Goal: Task Accomplishment & Management: Complete application form

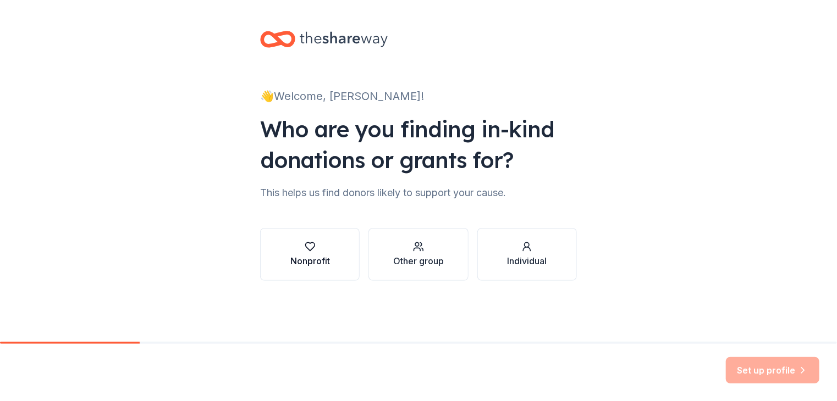
click at [297, 257] on div "Nonprofit" at bounding box center [310, 261] width 40 height 13
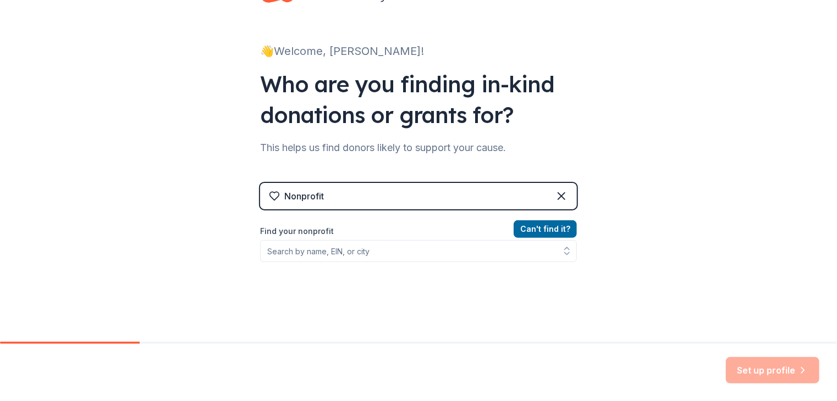
scroll to position [110, 0]
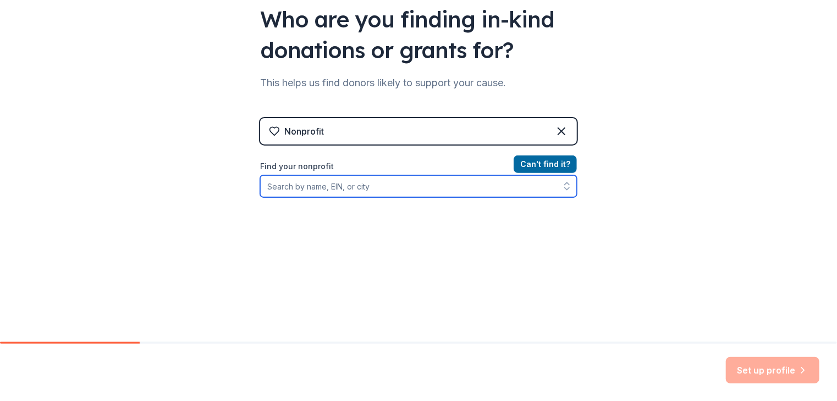
click at [324, 186] on input "Find your nonprofit" at bounding box center [418, 186] width 317 height 22
type input "Wiley Canyon PTA"
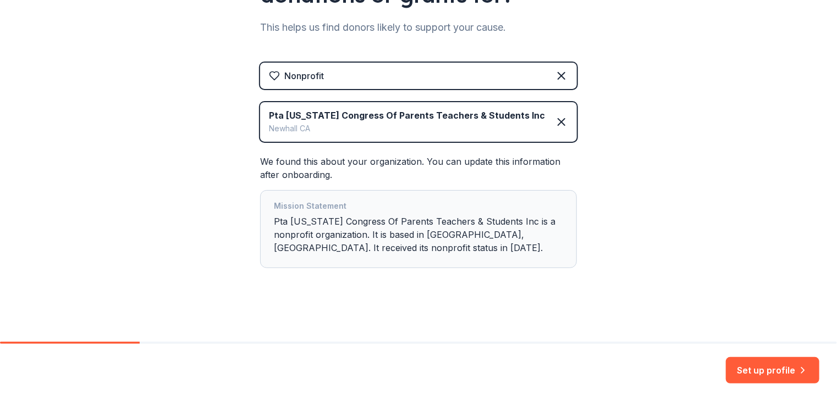
scroll to position [167, 0]
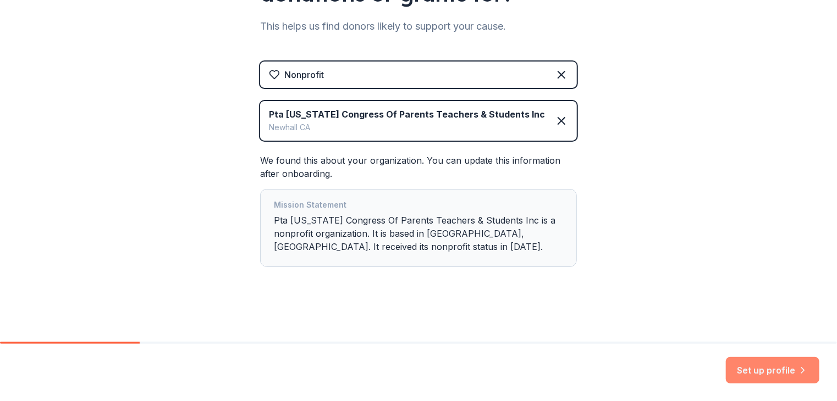
click at [770, 376] on button "Set up profile" at bounding box center [772, 370] width 93 height 26
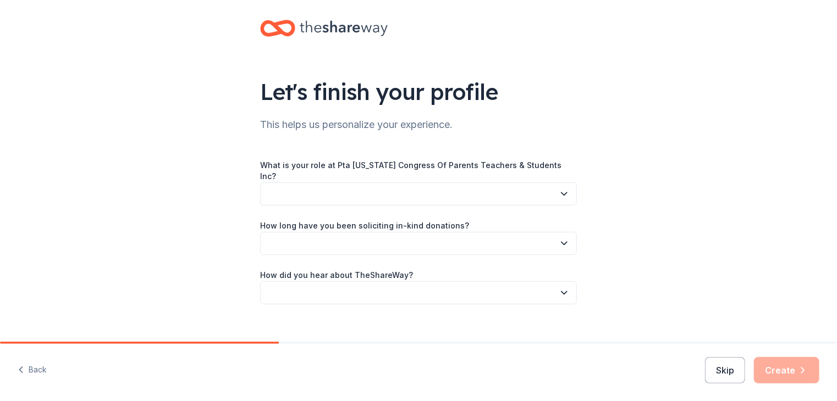
scroll to position [17, 0]
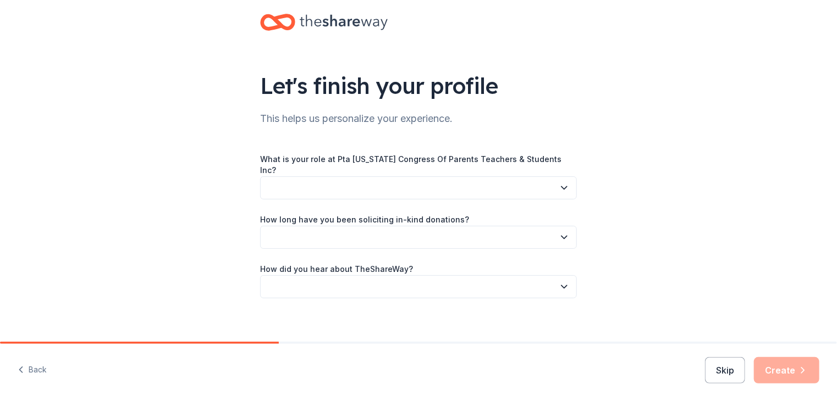
click at [427, 181] on button "button" at bounding box center [418, 188] width 317 height 23
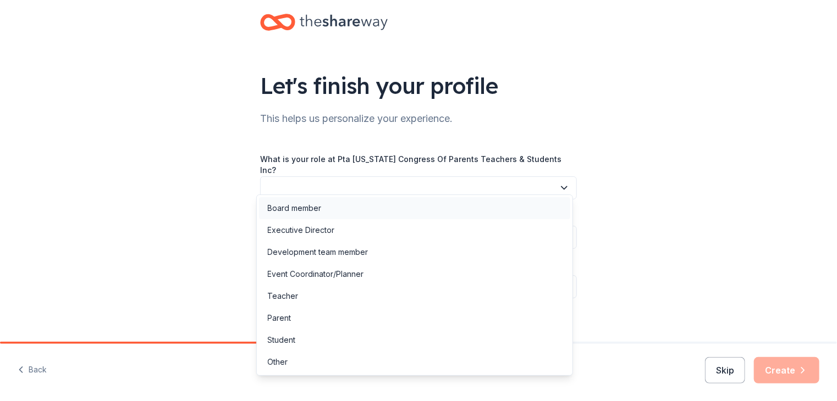
click at [372, 207] on div "Board member" at bounding box center [414, 208] width 311 height 22
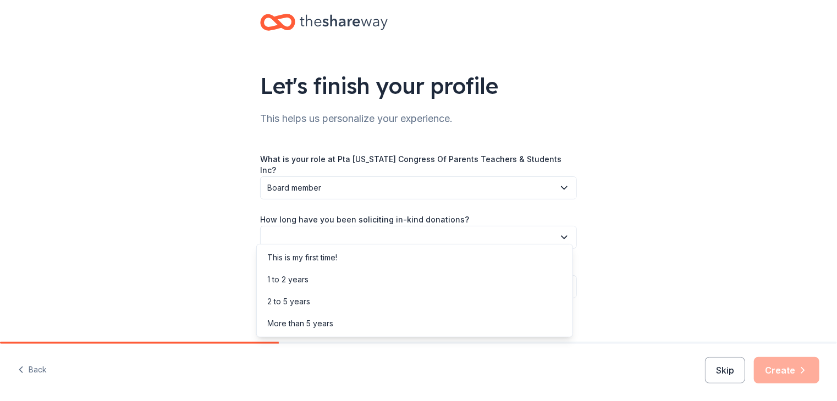
click at [357, 231] on button "button" at bounding box center [418, 237] width 317 height 23
click at [345, 256] on div "This is my first time!" at bounding box center [414, 258] width 311 height 22
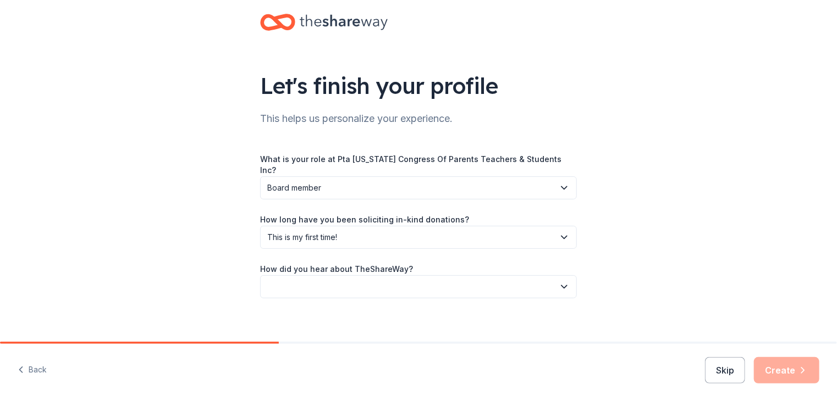
click at [329, 279] on button "button" at bounding box center [418, 286] width 317 height 23
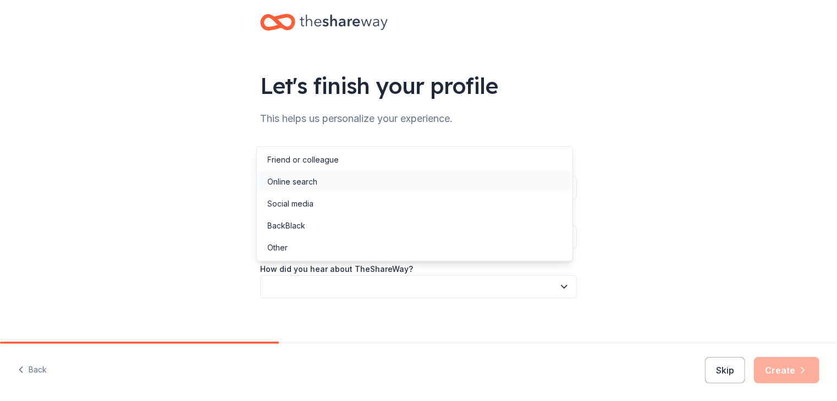
click at [311, 181] on div "Online search" at bounding box center [293, 181] width 50 height 13
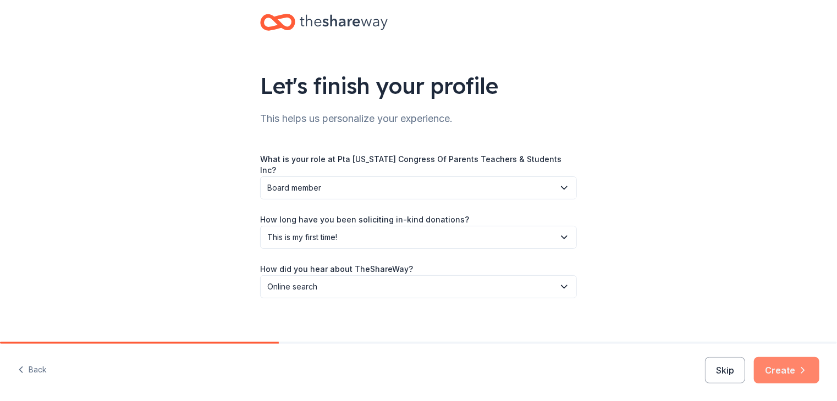
click at [787, 378] on button "Create" at bounding box center [786, 370] width 65 height 26
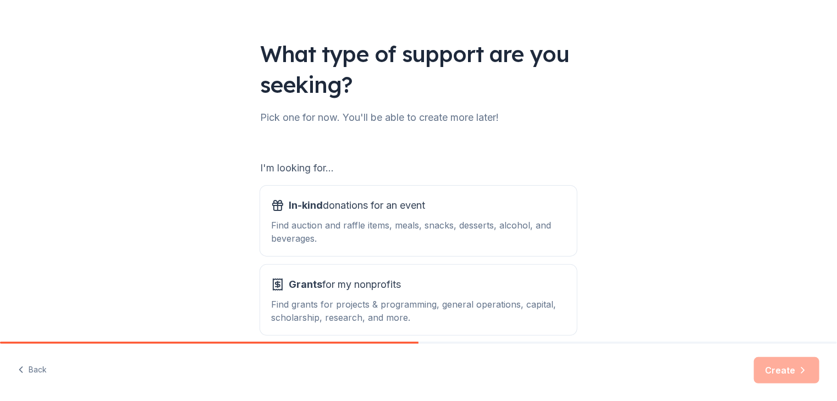
scroll to position [102, 0]
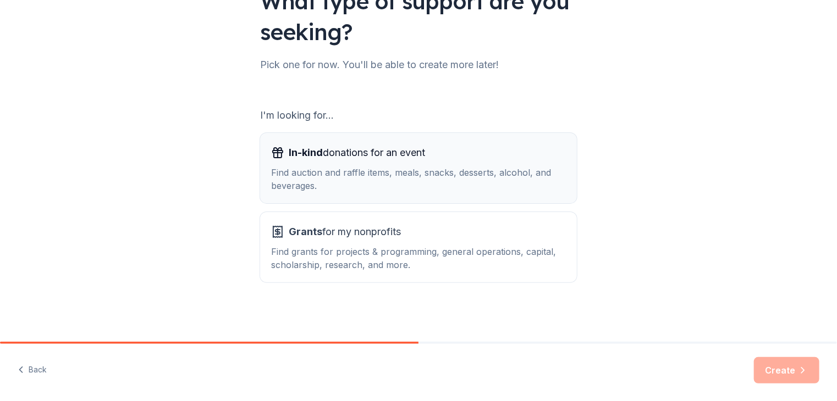
click at [359, 161] on div "In-kind donations for an event Find auction and raffle items, meals, snacks, de…" at bounding box center [418, 168] width 295 height 48
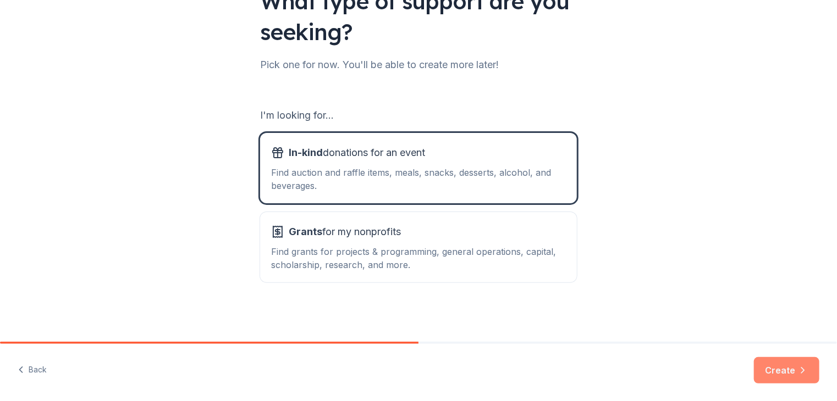
click at [785, 369] on button "Create" at bounding box center [786, 370] width 65 height 26
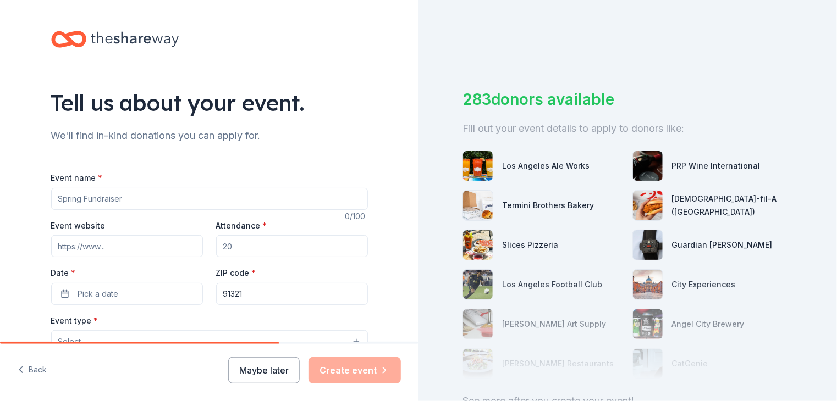
click at [125, 197] on input "Event name *" at bounding box center [209, 199] width 317 height 22
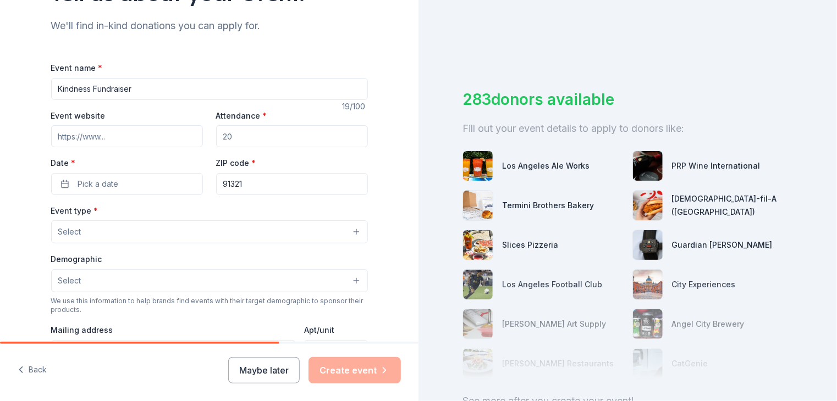
type input "Kindness Fundraiser"
click at [257, 136] on input "Attendance *" at bounding box center [292, 136] width 152 height 22
type input "100"
click at [132, 187] on button "Pick a date" at bounding box center [127, 184] width 152 height 22
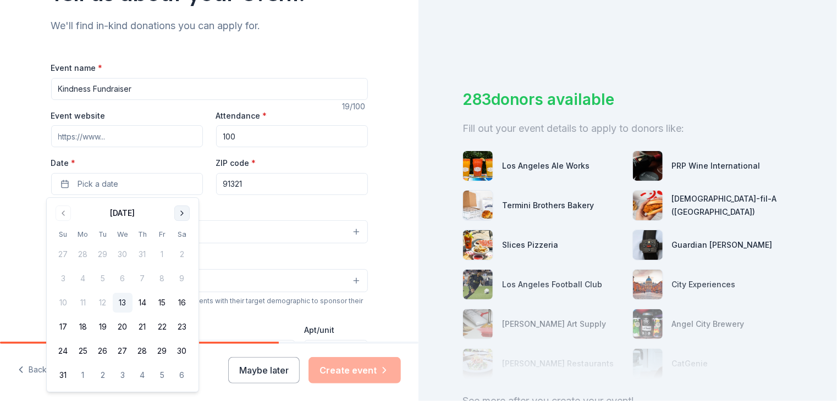
click at [178, 214] on button "Go to next month" at bounding box center [181, 213] width 15 height 15
click at [82, 280] on button "8" at bounding box center [83, 279] width 20 height 20
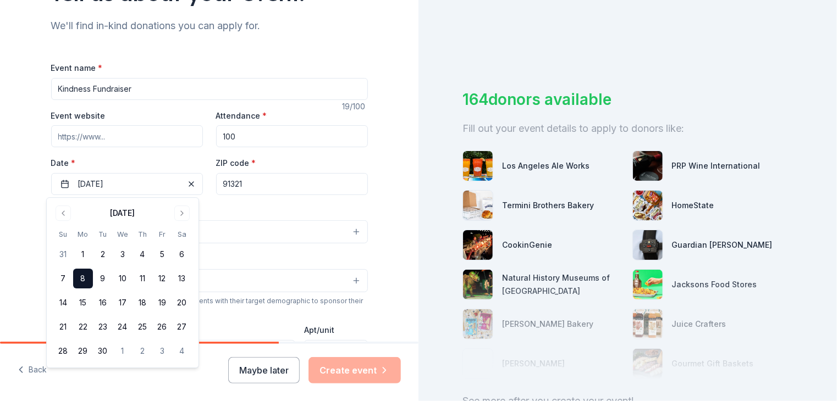
click at [387, 211] on div "Tell us about your event. We'll find in-kind donations you can apply for. Event…" at bounding box center [209, 256] width 418 height 732
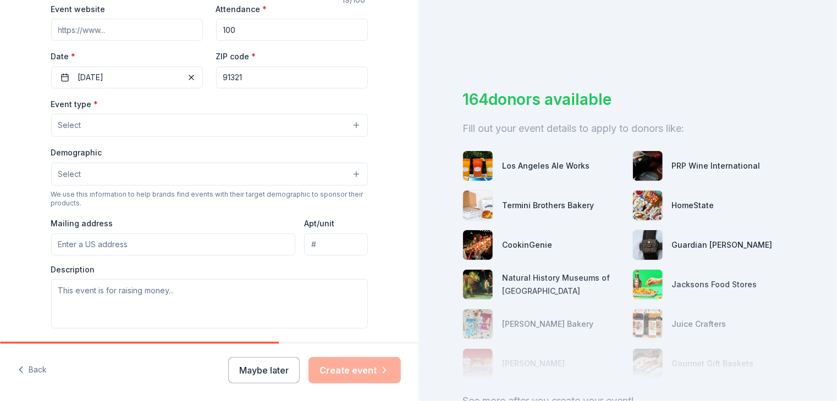
scroll to position [220, 0]
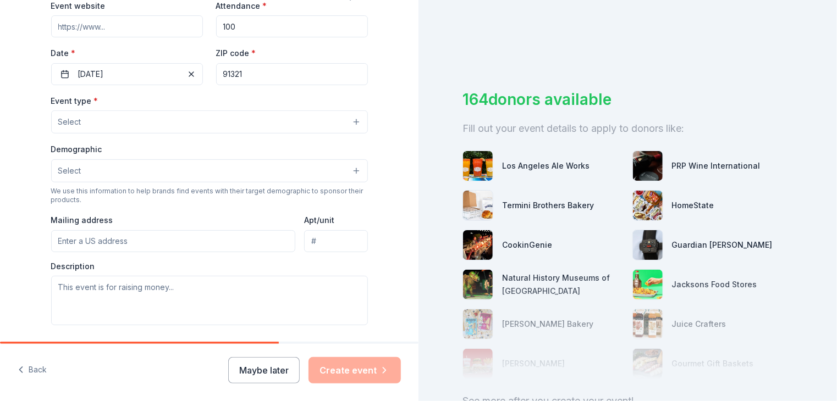
click at [187, 117] on button "Select" at bounding box center [209, 122] width 317 height 23
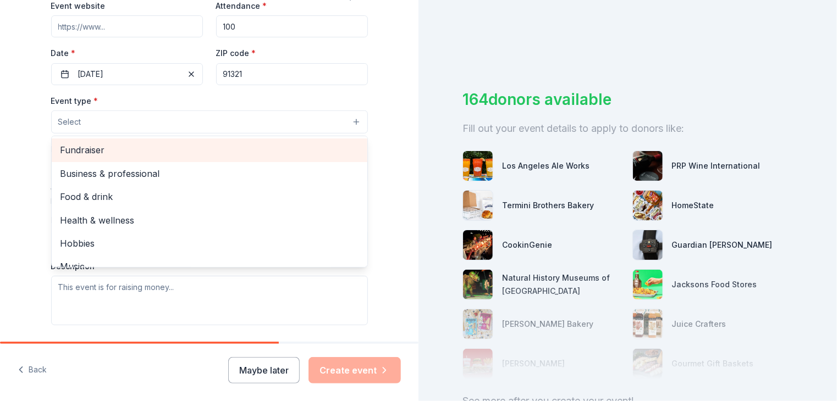
click at [151, 152] on span "Fundraiser" at bounding box center [209, 150] width 298 height 14
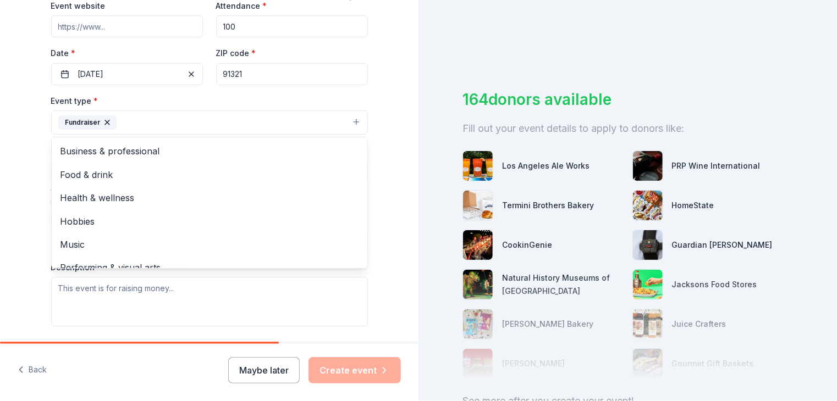
click at [389, 169] on div "Tell us about your event. We'll find in-kind donations you can apply for. Event…" at bounding box center [209, 146] width 418 height 733
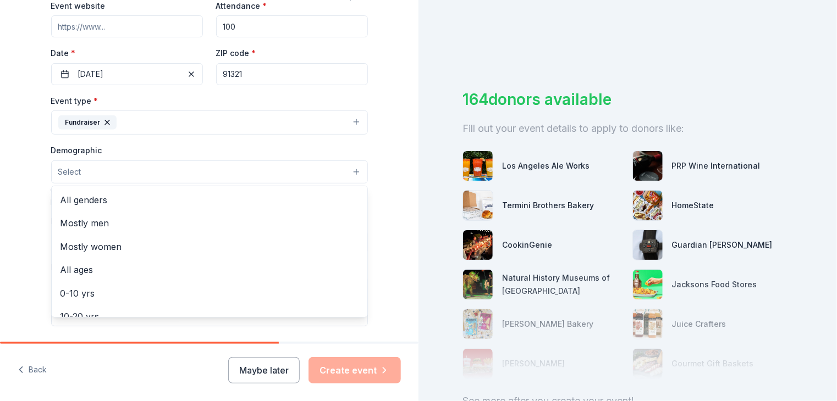
click at [244, 177] on button "Select" at bounding box center [209, 172] width 317 height 23
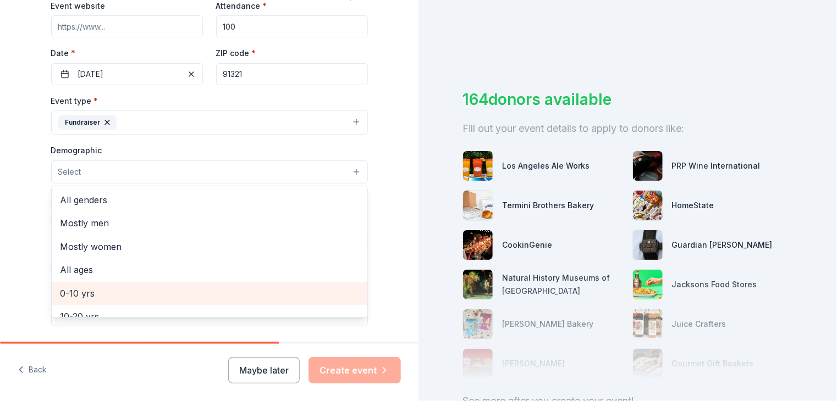
click at [186, 293] on span "0-10 yrs" at bounding box center [209, 293] width 298 height 14
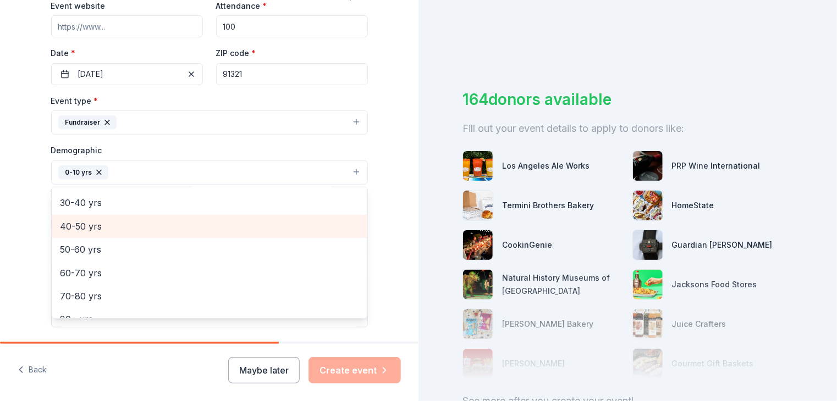
scroll to position [153, 0]
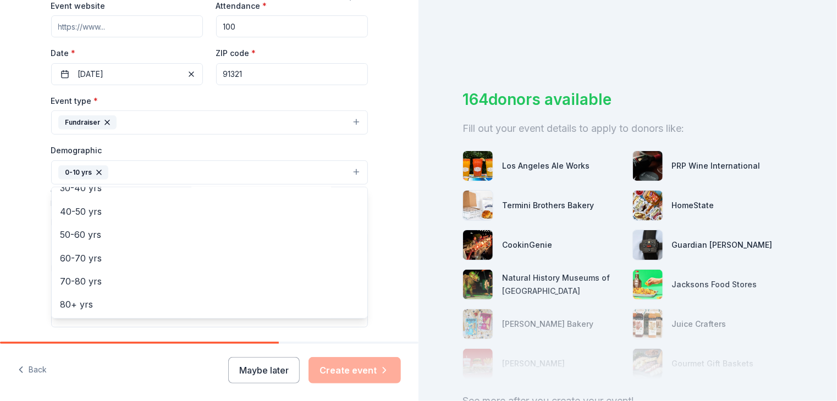
click at [388, 253] on div "Tell us about your event. We'll find in-kind donations you can apply for. Event…" at bounding box center [209, 147] width 418 height 734
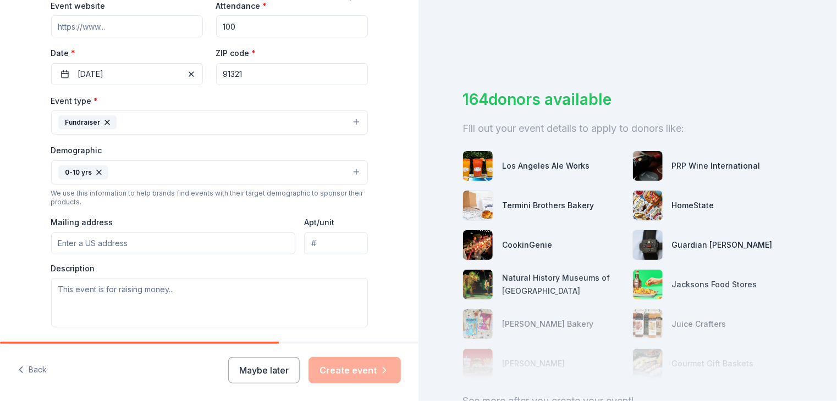
scroll to position [330, 0]
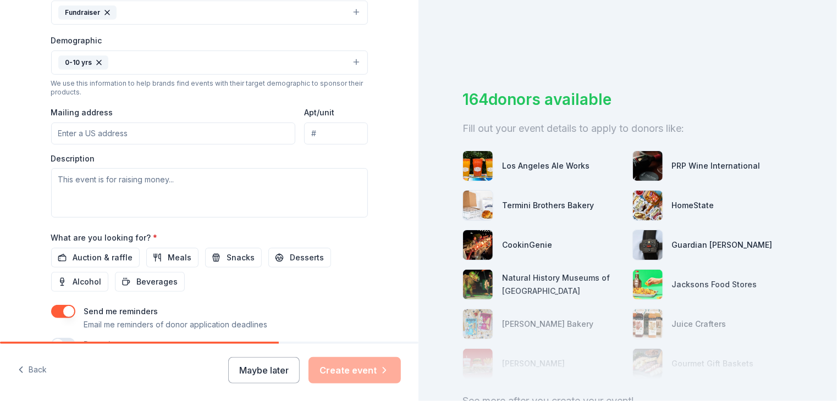
click at [194, 139] on input "Mailing address" at bounding box center [173, 134] width 245 height 22
type input "24240 W. LA GLORITA CIR"
click at [140, 177] on textarea at bounding box center [209, 192] width 317 height 49
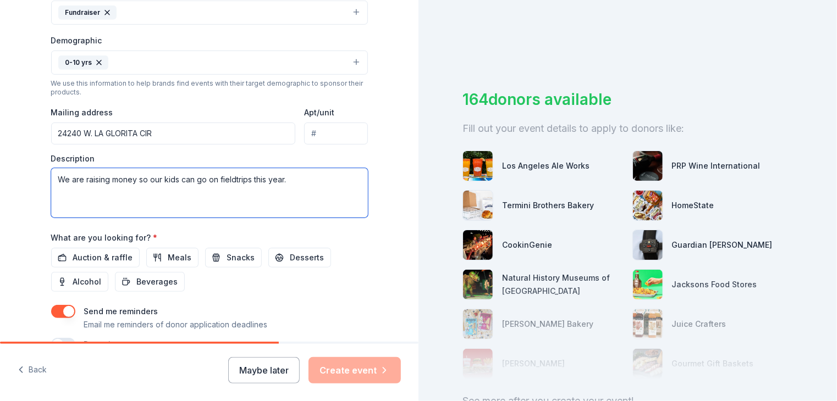
scroll to position [391, 0]
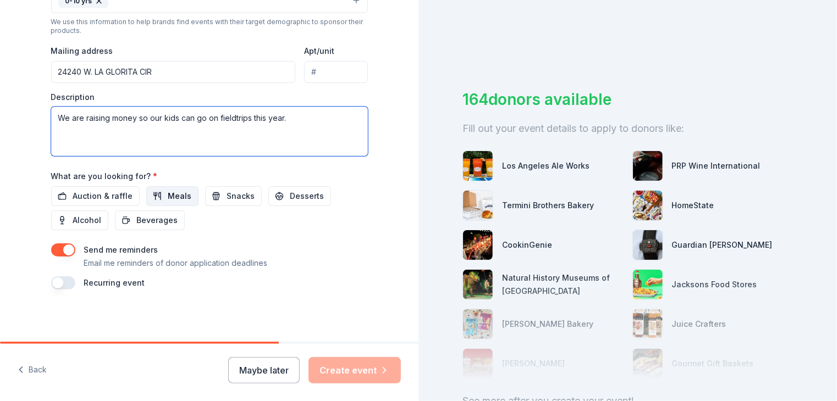
type textarea "We are raising money so our kids can go on fieldtrips this year."
click at [174, 196] on span "Meals" at bounding box center [180, 196] width 24 height 13
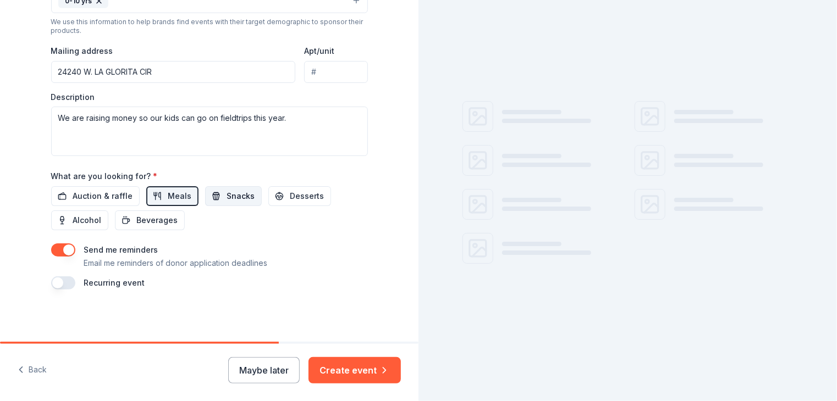
click at [216, 197] on button "Snacks" at bounding box center [233, 196] width 57 height 20
click at [279, 201] on button "Desserts" at bounding box center [299, 196] width 63 height 20
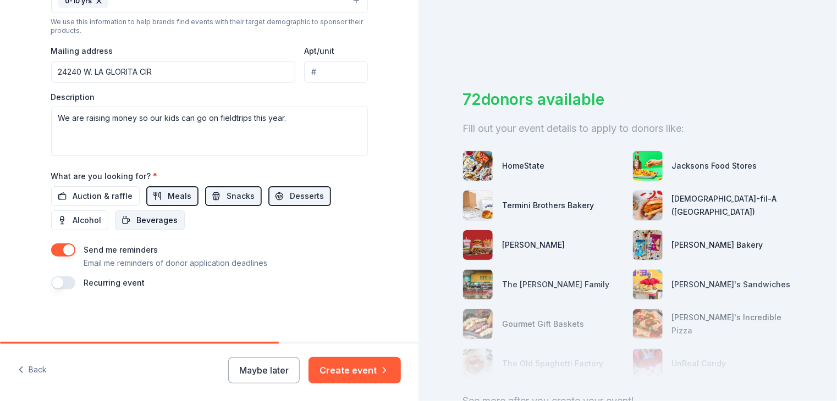
click at [137, 223] on span "Beverages" at bounding box center [157, 220] width 41 height 13
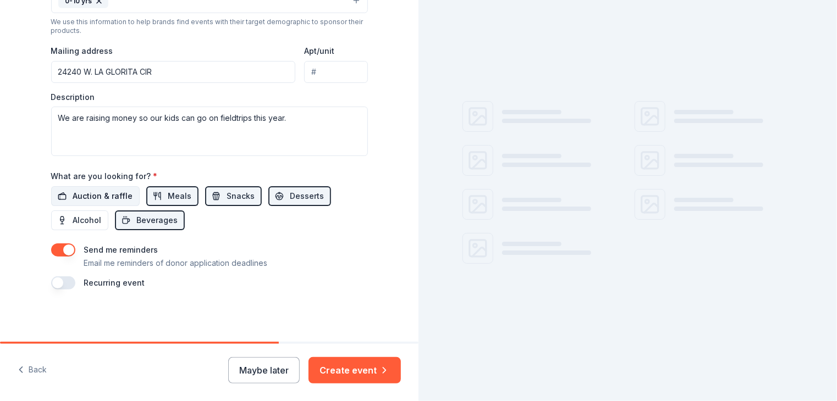
click at [117, 196] on span "Auction & raffle" at bounding box center [103, 196] width 60 height 13
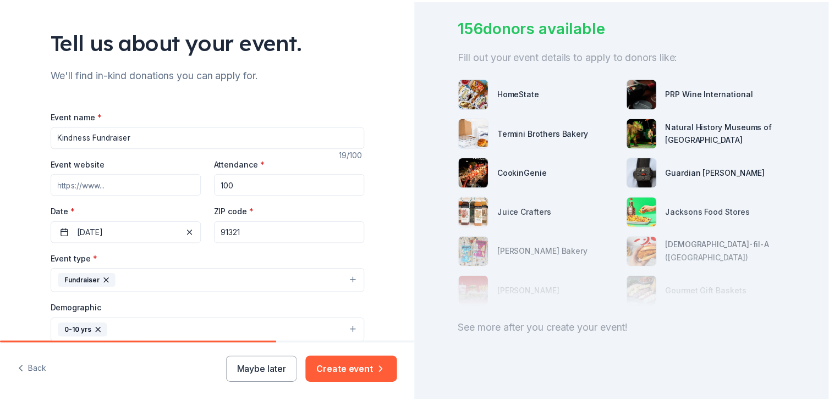
scroll to position [88, 0]
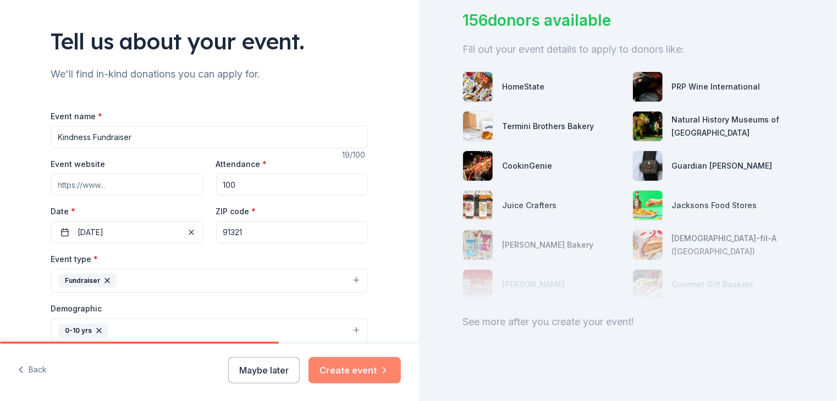
click at [349, 370] on button "Create event" at bounding box center [354, 370] width 92 height 26
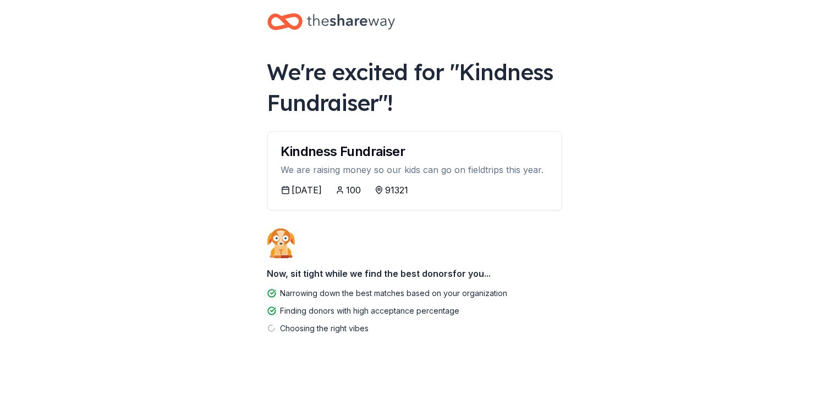
scroll to position [20, 0]
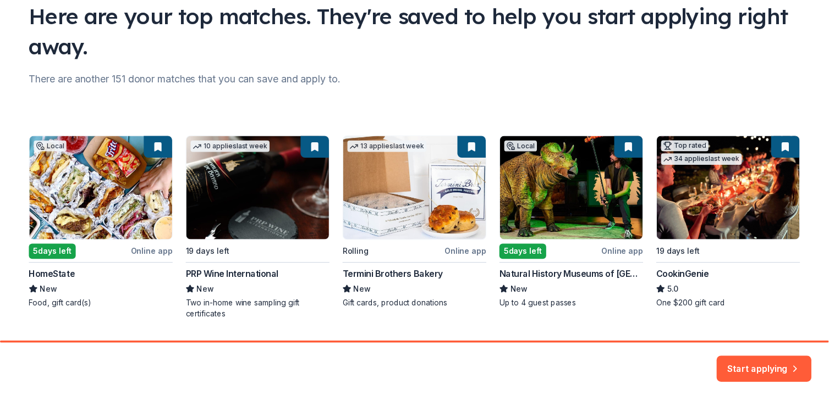
scroll to position [120, 0]
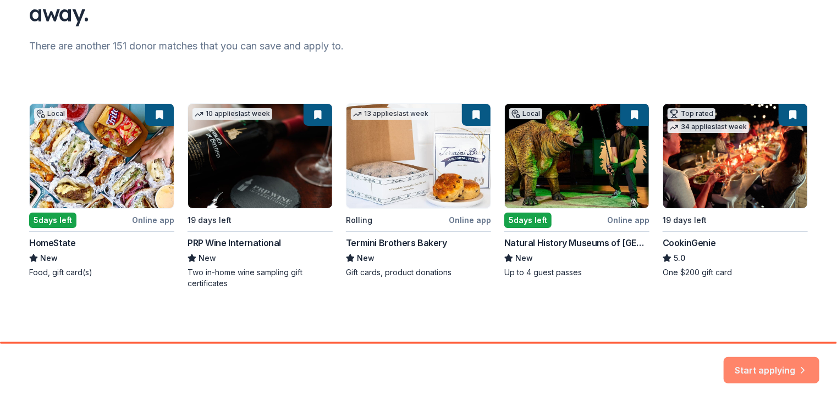
click at [755, 370] on button "Start applying" at bounding box center [772, 364] width 96 height 26
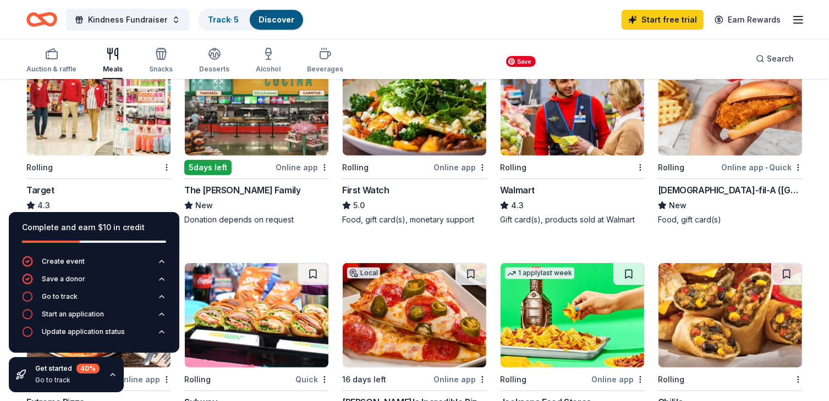
scroll to position [440, 0]
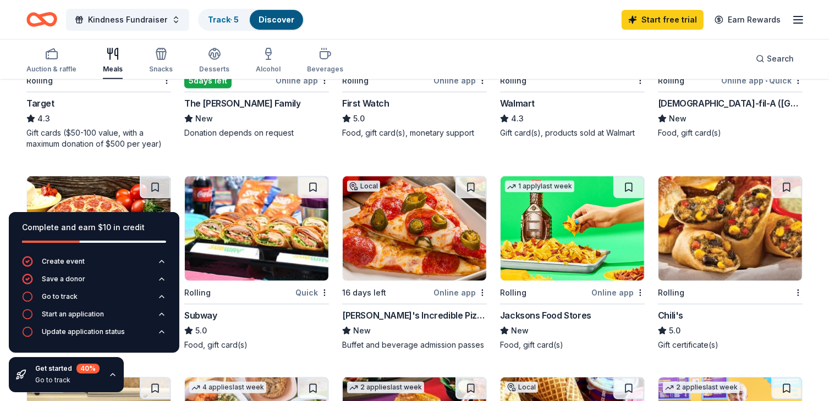
click at [446, 15] on div "Kindness Fundraiser Track · 5 Discover Start free trial Earn Rewards" at bounding box center [414, 20] width 776 height 26
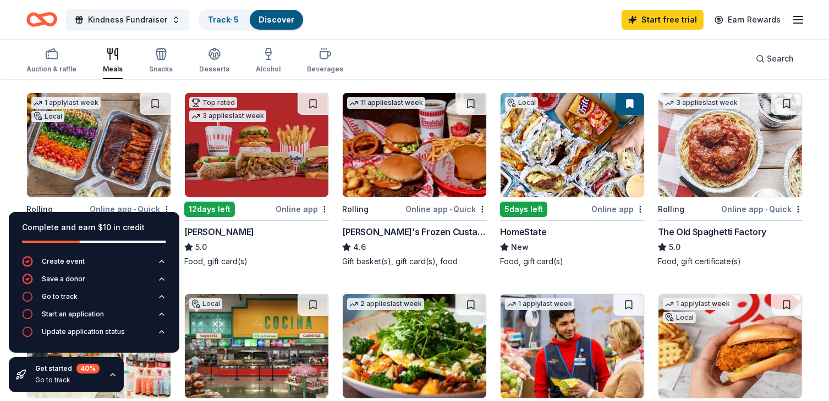
scroll to position [275, 0]
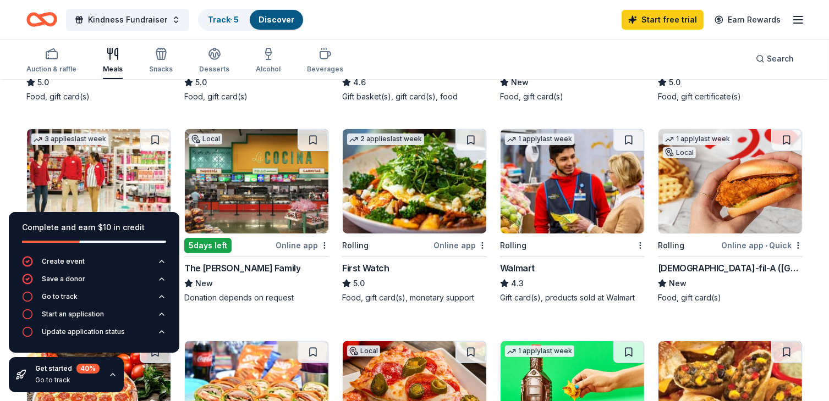
click at [730, 211] on img at bounding box center [730, 181] width 144 height 104
click at [548, 182] on img at bounding box center [572, 181] width 144 height 104
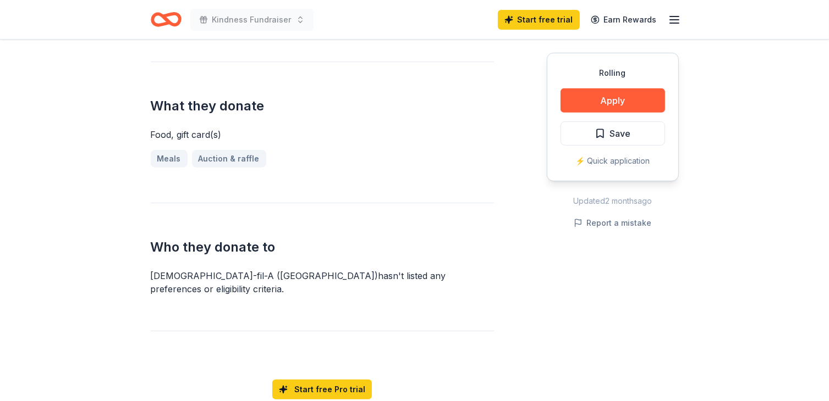
scroll to position [110, 0]
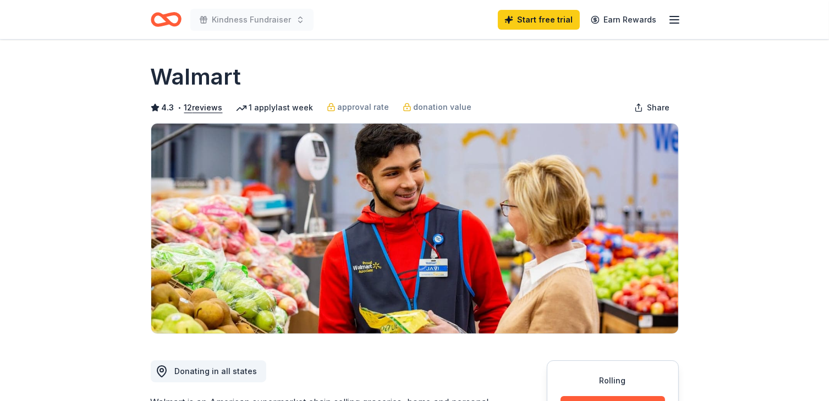
scroll to position [275, 0]
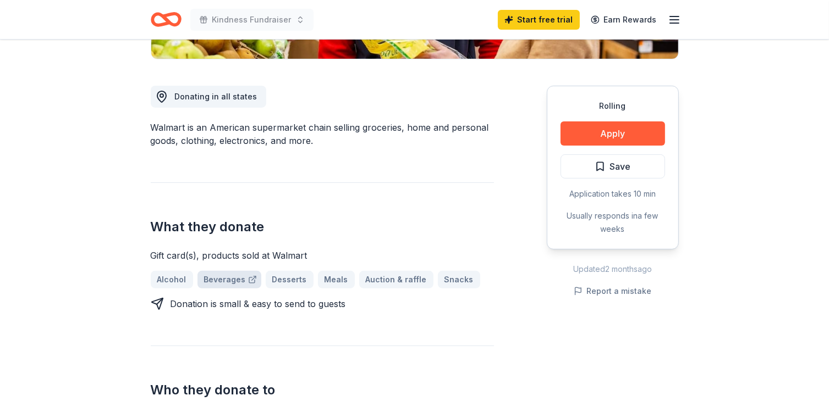
click at [230, 282] on link "Beverages" at bounding box center [229, 280] width 64 height 18
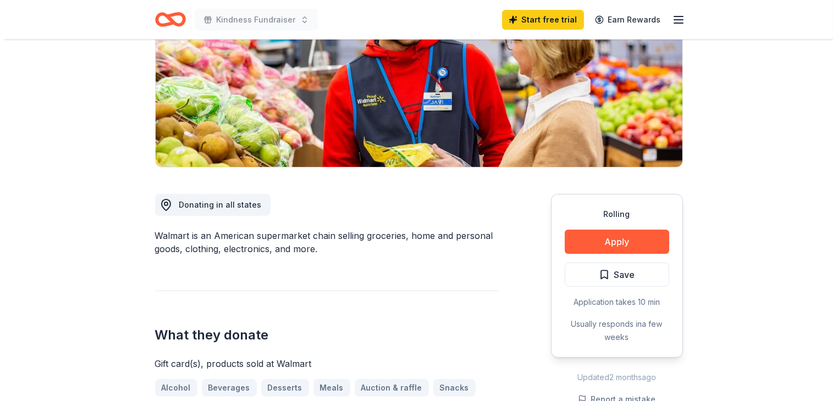
scroll to position [165, 0]
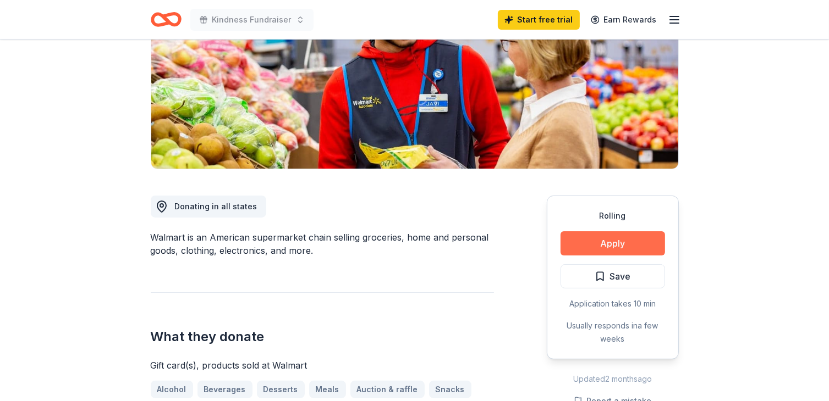
click at [635, 240] on button "Apply" at bounding box center [612, 243] width 104 height 24
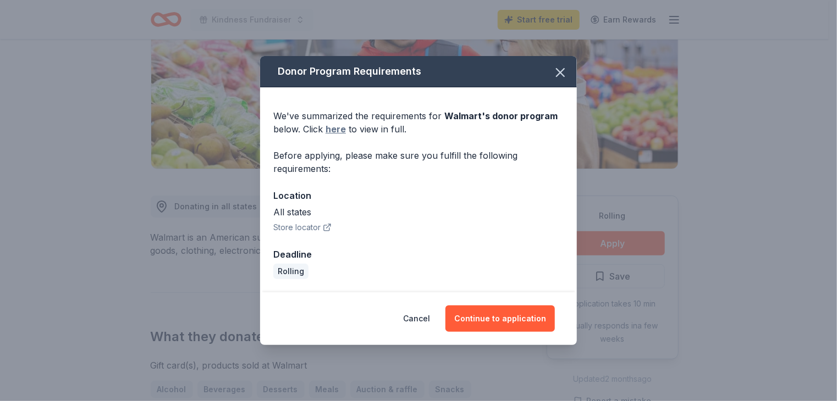
click at [330, 131] on link "here" at bounding box center [336, 129] width 20 height 13
